Goal: Task Accomplishment & Management: Manage account settings

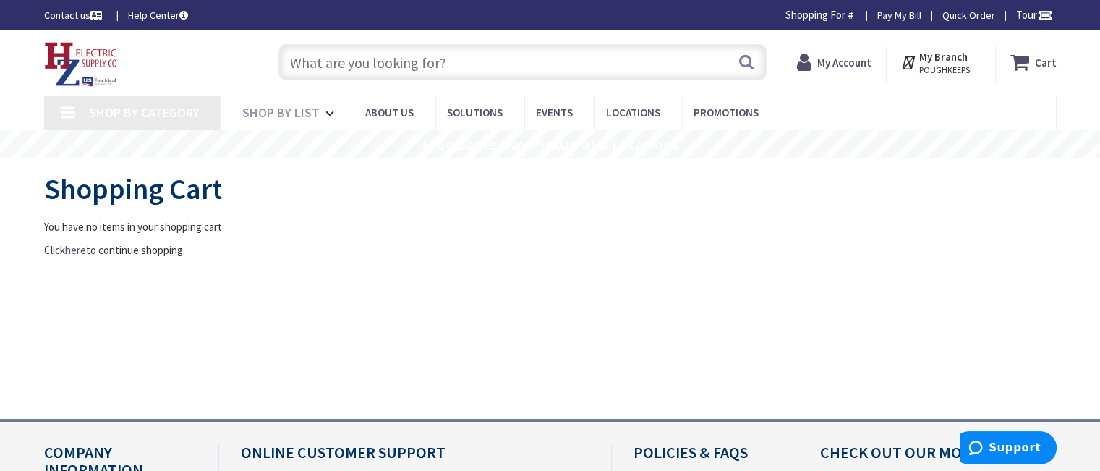
click at [806, 61] on icon at bounding box center [807, 62] width 20 height 26
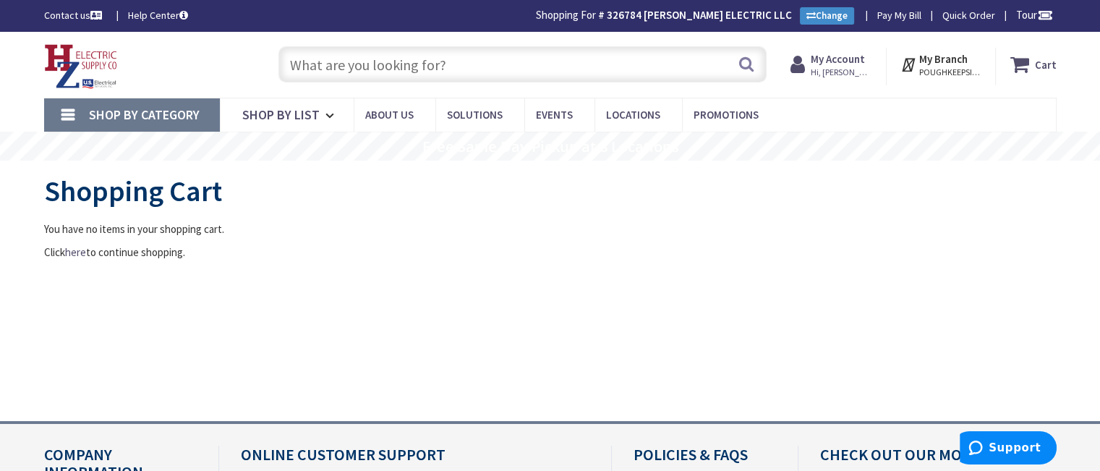
click at [804, 65] on icon at bounding box center [801, 64] width 20 height 26
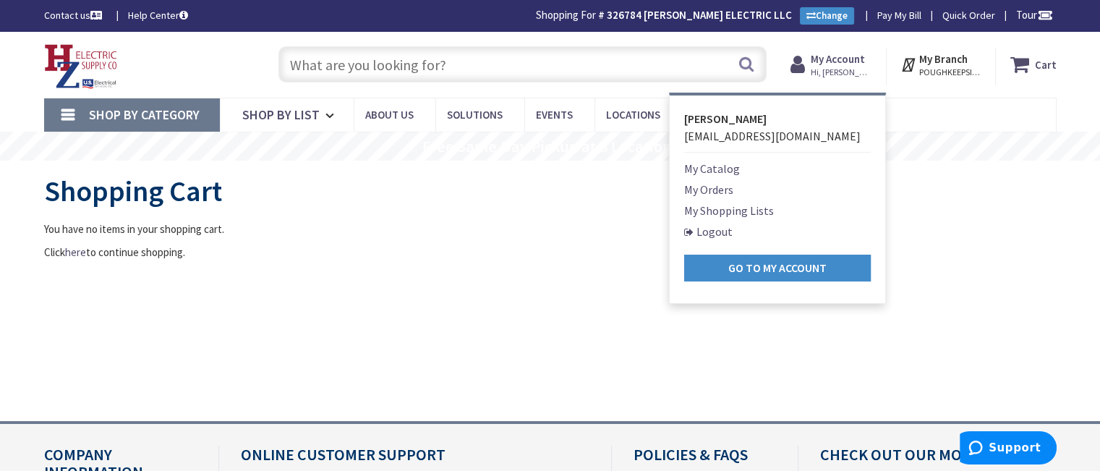
type input "[GEOGRAPHIC_DATA], [GEOGRAPHIC_DATA]"
click at [708, 232] on link "Logout" at bounding box center [708, 231] width 48 height 17
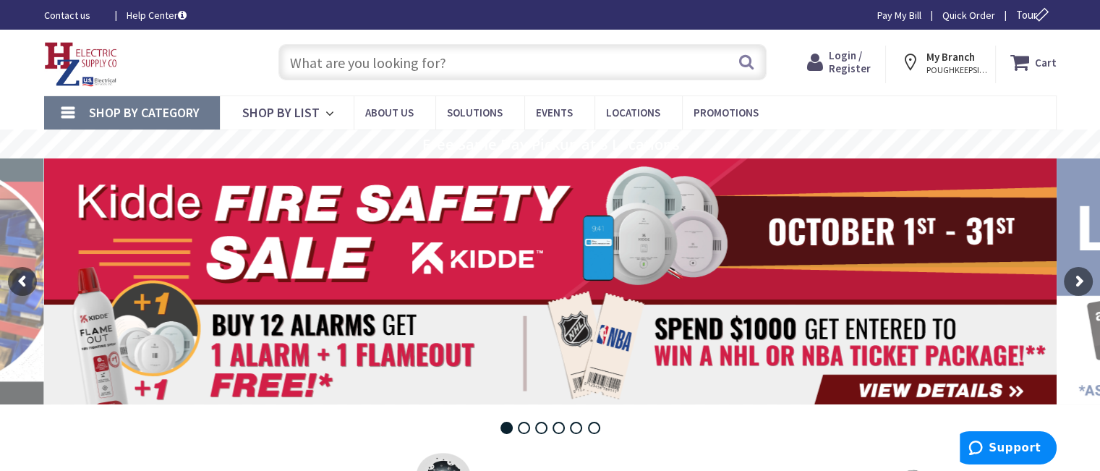
click at [838, 54] on span "Login / Register" at bounding box center [850, 61] width 42 height 27
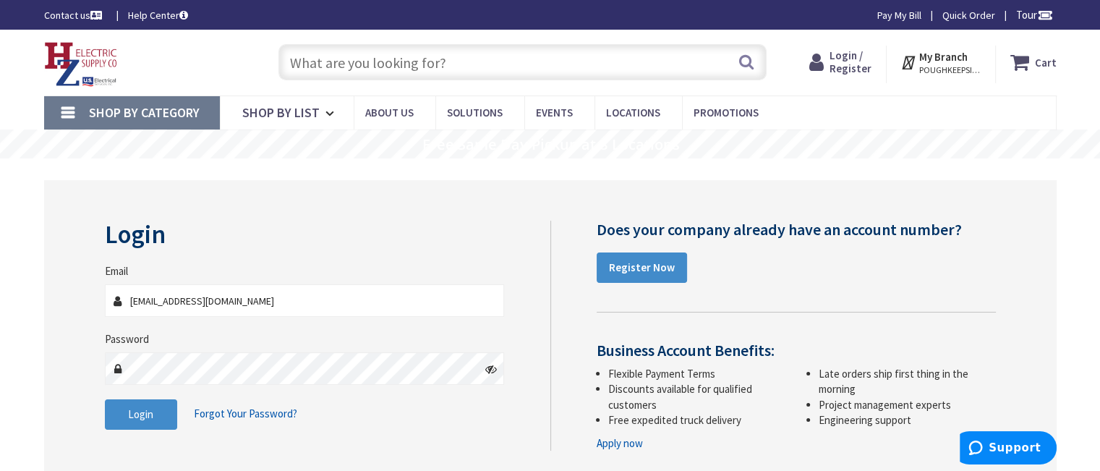
drag, startPoint x: 269, startPoint y: 301, endPoint x: 95, endPoint y: 313, distance: 174.0
click at [95, 313] on div "Login Invalid login or password Email eaquino@lippoliselectric.com Password Log…" at bounding box center [322, 333] width 456 height 224
type input "stevestclair@veithelectric.com"
click at [169, 412] on button "Login" at bounding box center [141, 414] width 72 height 30
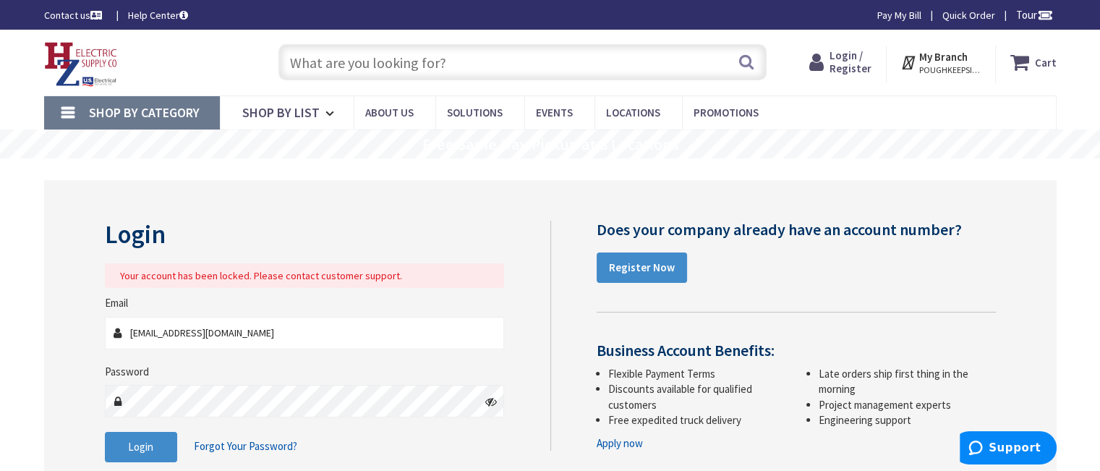
click at [839, 61] on span "Login / Register" at bounding box center [851, 61] width 42 height 27
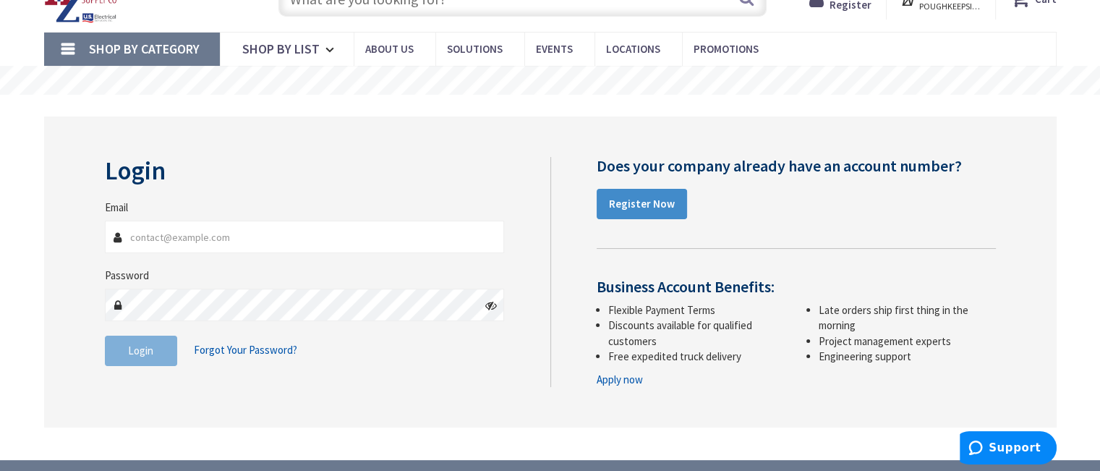
scroll to position [72, 0]
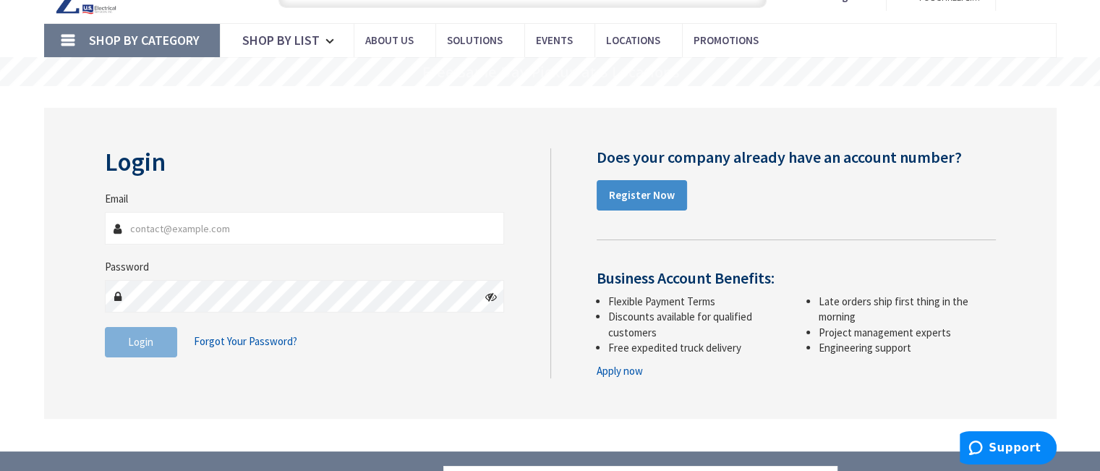
type input "[EMAIL_ADDRESS][DOMAIN_NAME]"
drag, startPoint x: 281, startPoint y: 227, endPoint x: 20, endPoint y: 229, distance: 261.8
click at [20, 229] on main "Login Invalid login or password Email eaquino@lippoliselectric.com Password Log…" at bounding box center [550, 268] width 1085 height 365
click at [473, 371] on div "Login Invalid login or password Email eaquino@lippoliselectric.com Password Log…" at bounding box center [550, 263] width 913 height 230
click at [148, 344] on span "Login" at bounding box center [140, 342] width 25 height 14
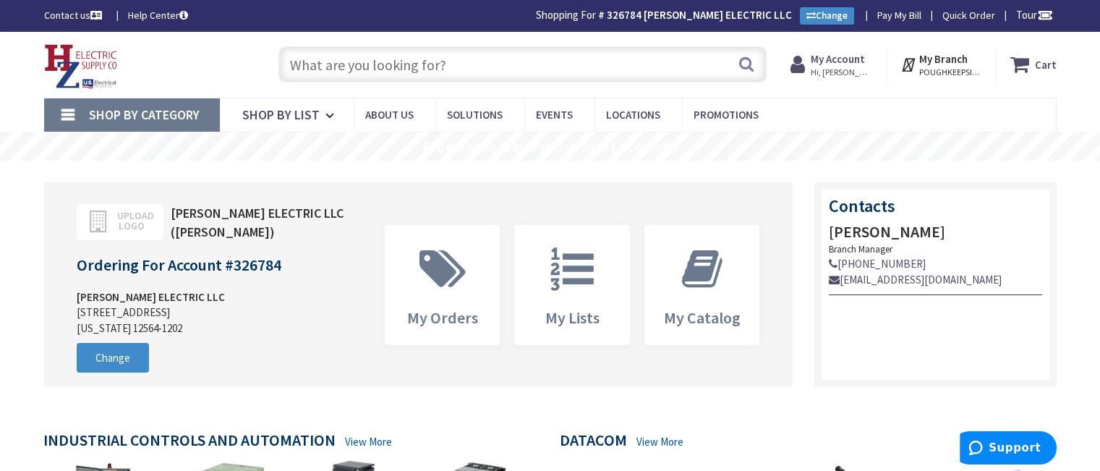
click at [827, 67] on span "Hi, [PERSON_NAME]" at bounding box center [841, 73] width 61 height 12
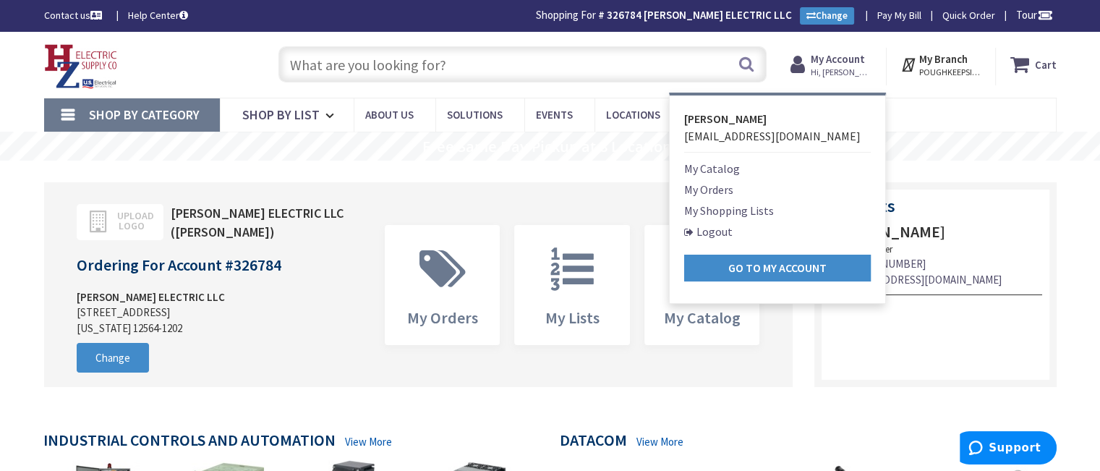
click at [720, 231] on link "Logout" at bounding box center [708, 231] width 48 height 17
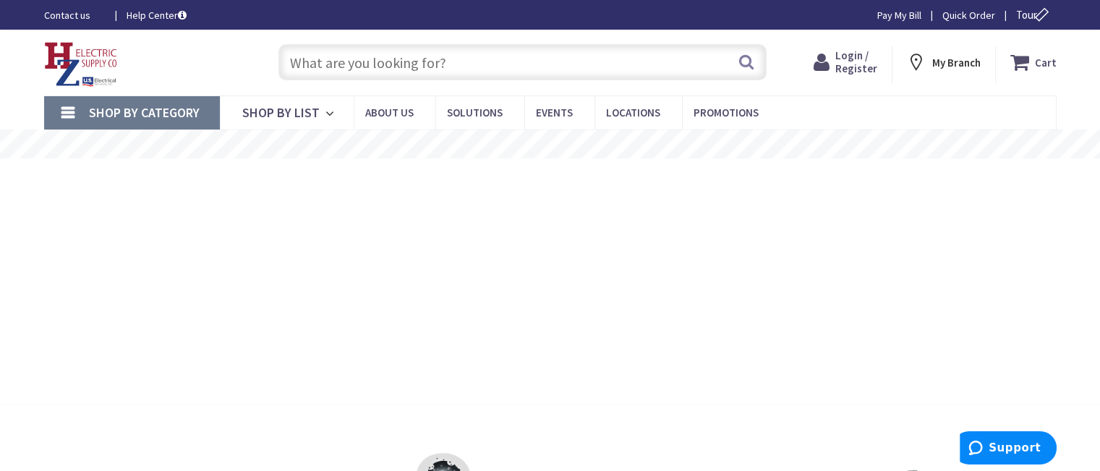
click at [856, 64] on span "Login / Register" at bounding box center [856, 61] width 42 height 27
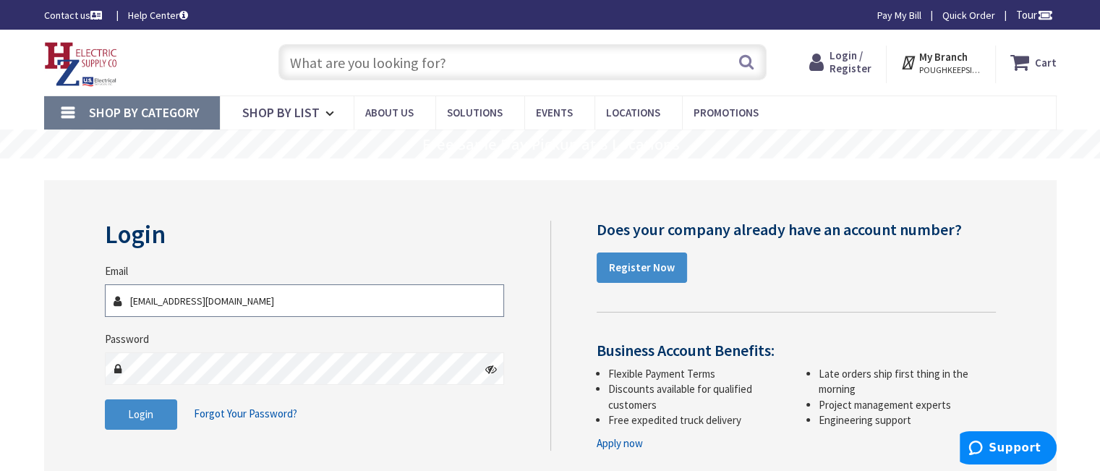
click at [286, 302] on input "eaquino@lippoliselectric.com" at bounding box center [305, 300] width 400 height 33
type input "stevestclair@veithelectric.com"
click at [286, 302] on input "eaquino@lippoliselectric.com" at bounding box center [305, 300] width 400 height 33
type input "stevestclair@veithelectric.com"
click at [165, 414] on button "Login" at bounding box center [141, 414] width 72 height 30
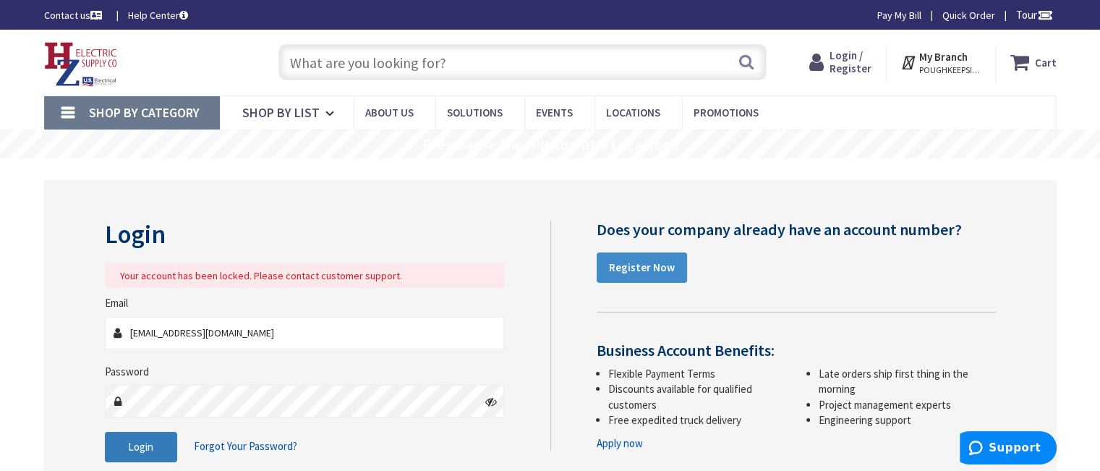
click at [153, 446] on button "Login" at bounding box center [141, 447] width 72 height 30
